Goal: Use online tool/utility: Utilize a website feature to perform a specific function

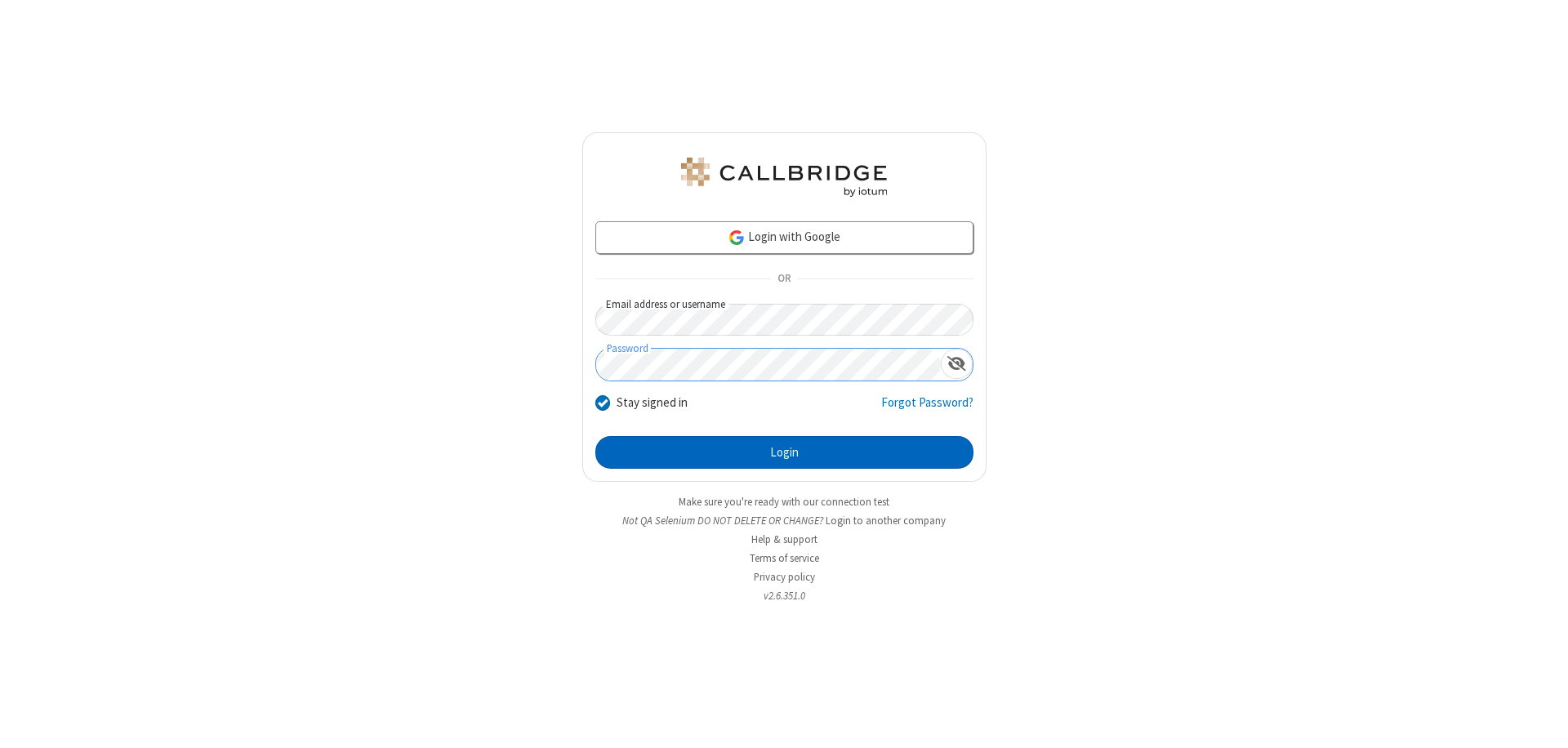
click at [784, 452] on button "Login" at bounding box center [784, 452] width 378 height 32
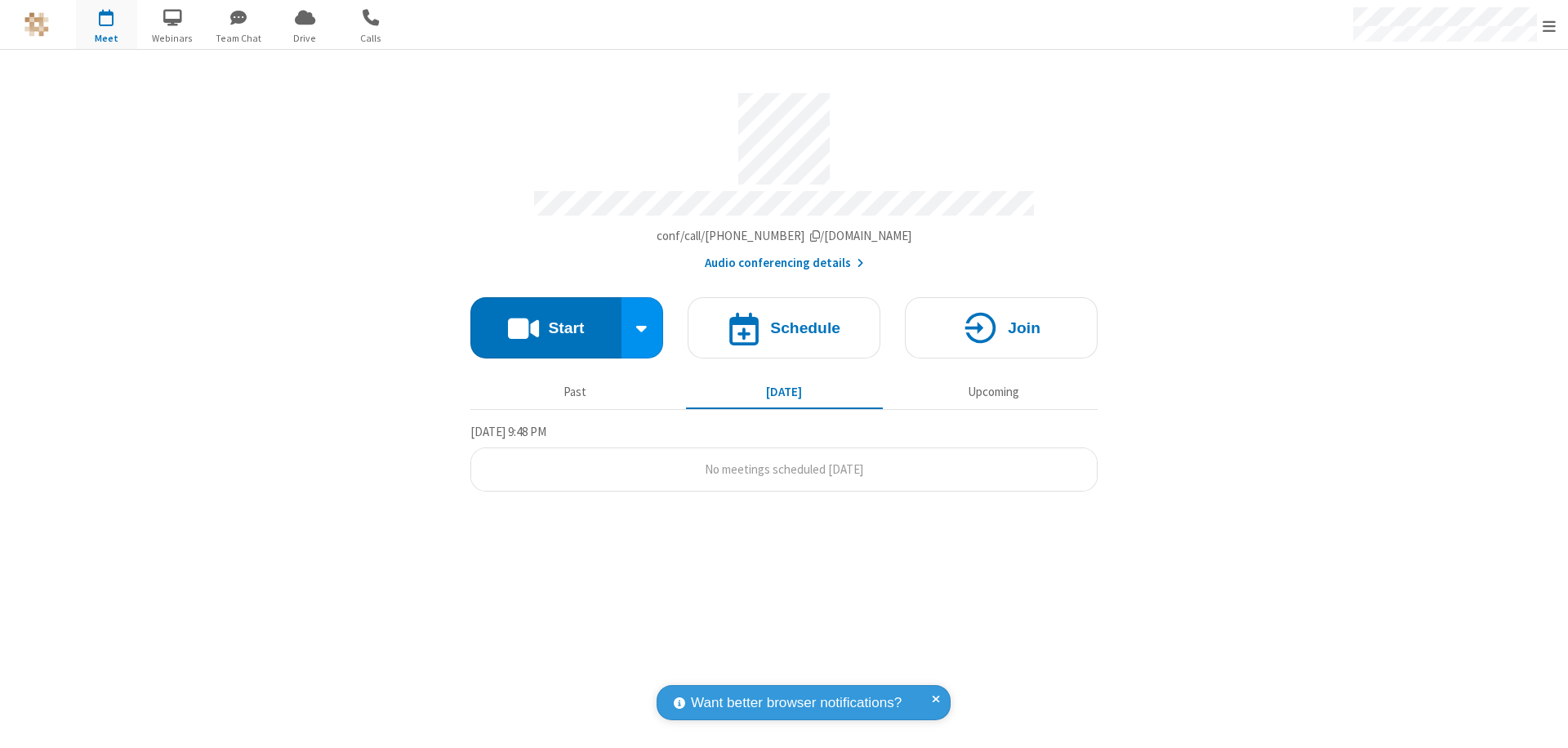
click at [545, 320] on button "Start" at bounding box center [546, 328] width 151 height 61
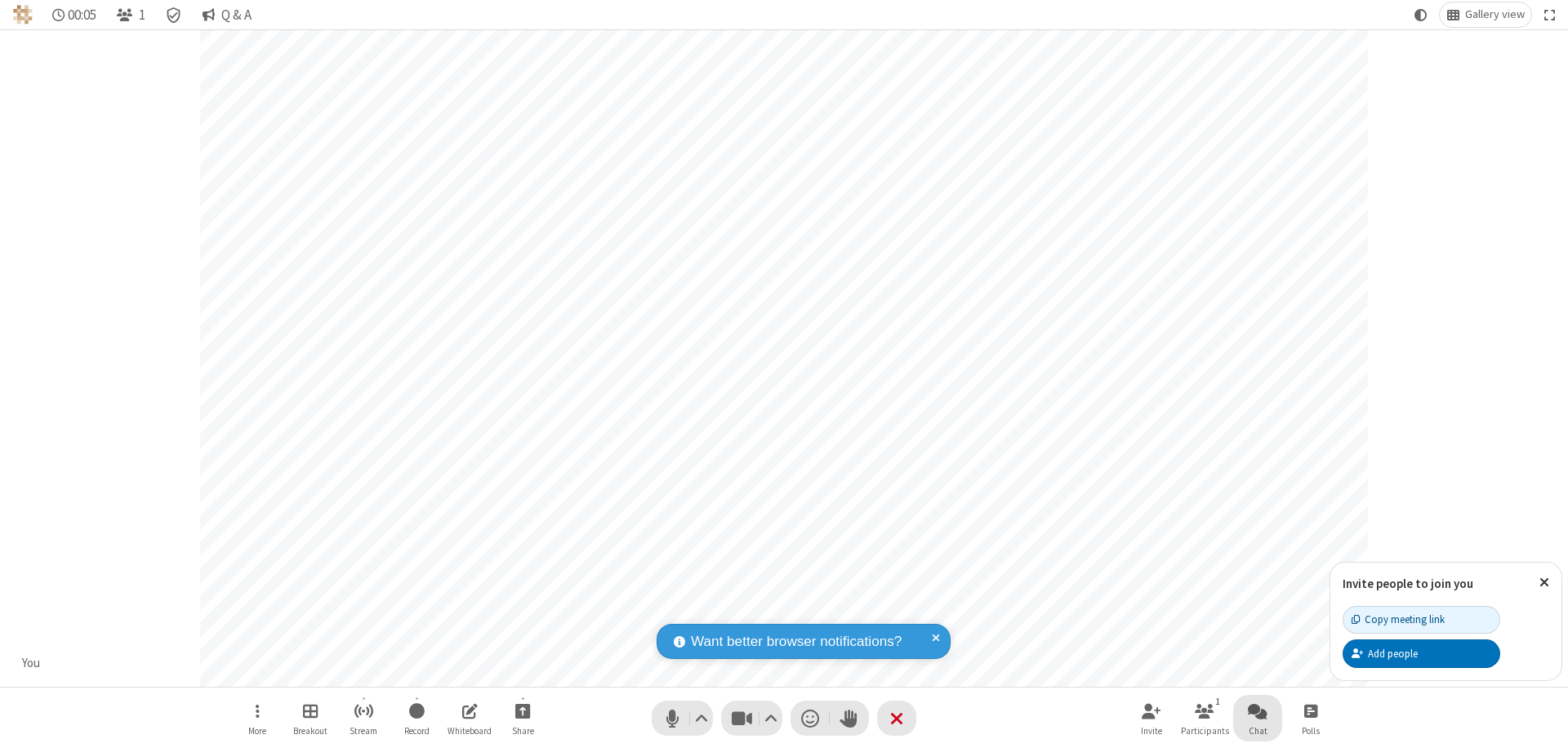
click at [1257, 711] on span "Open chat" at bounding box center [1257, 711] width 19 height 20
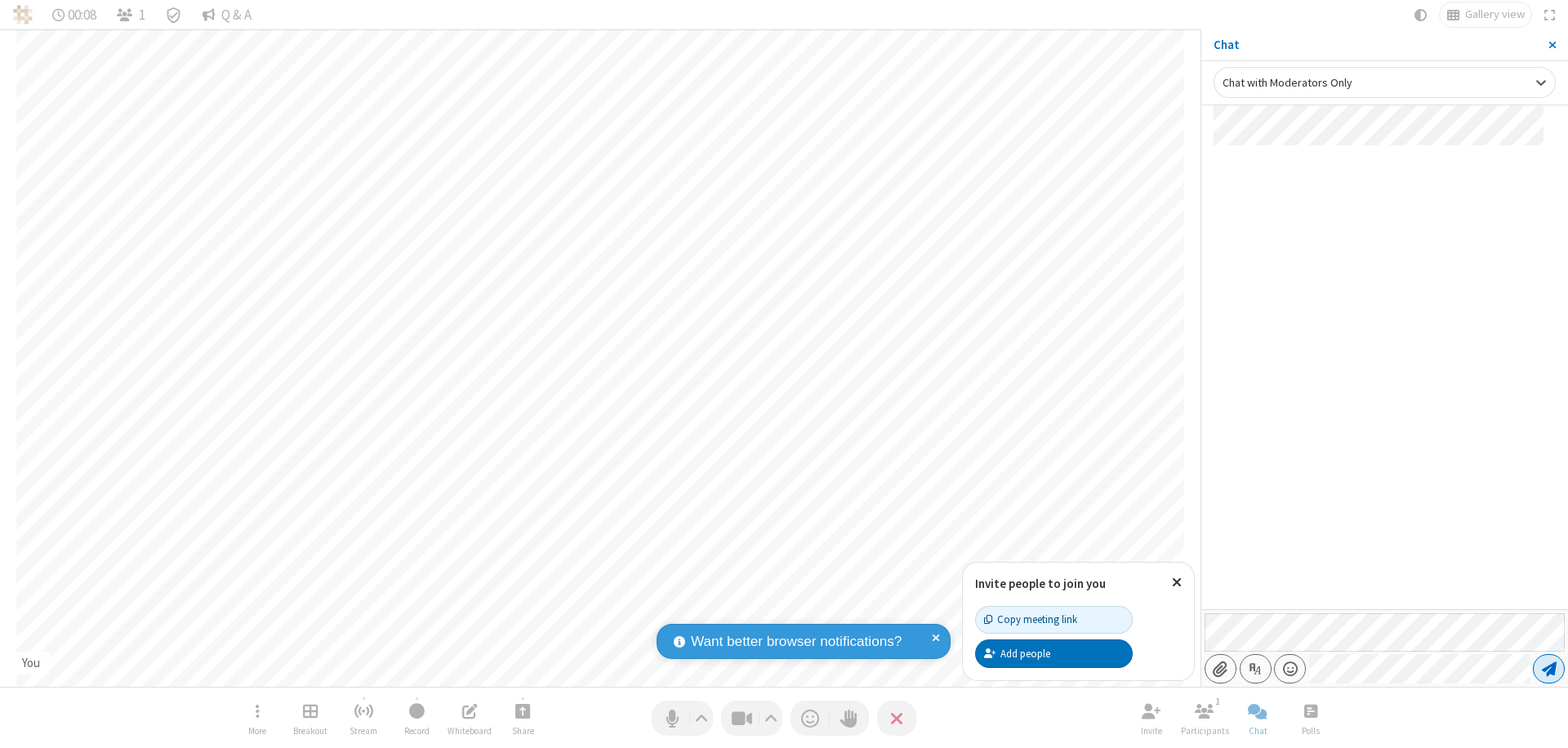
click at [1548, 670] on span "Send message" at bounding box center [1549, 670] width 15 height 17
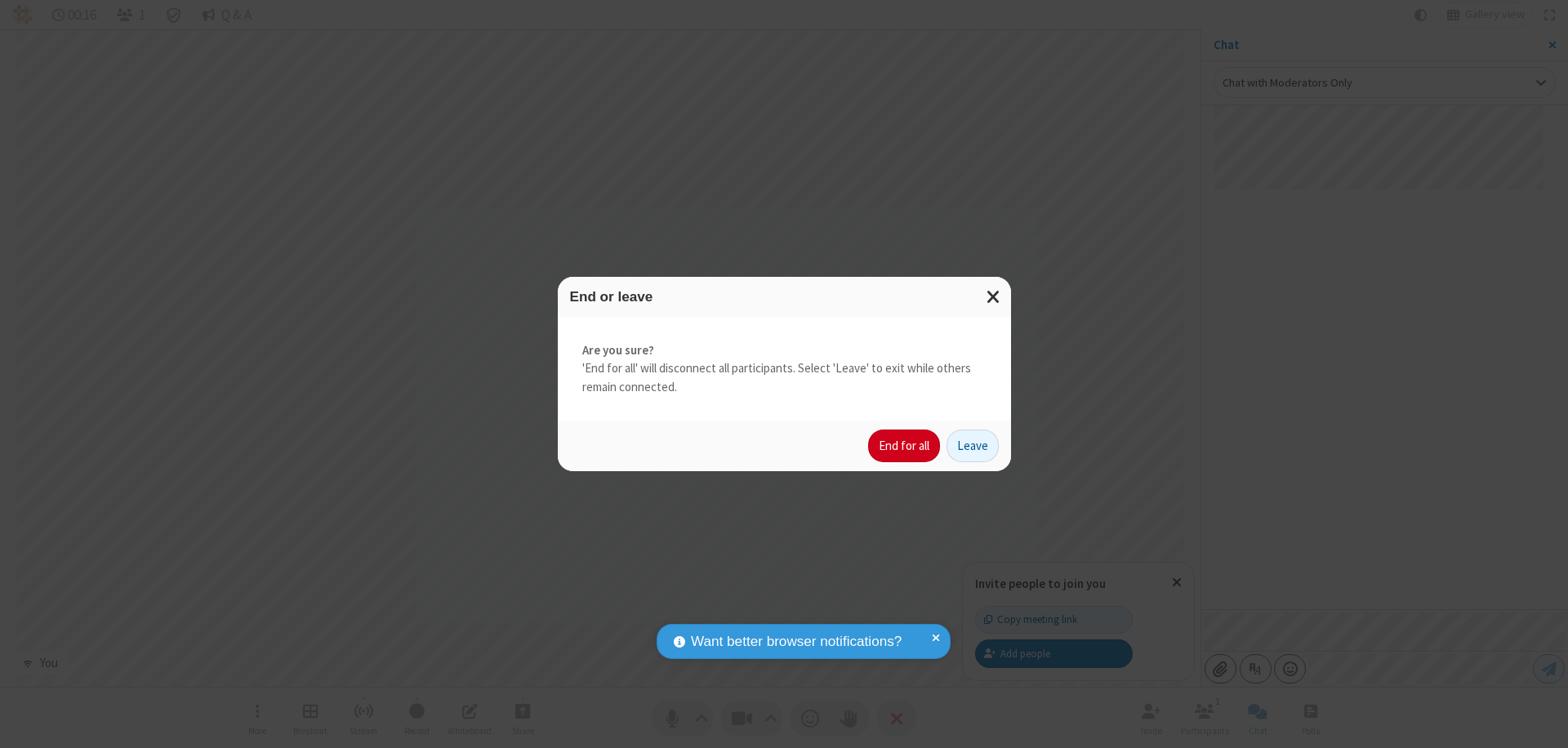
click at [904, 446] on button "End for all" at bounding box center [904, 445] width 72 height 32
